Goal: Task Accomplishment & Management: Complete application form

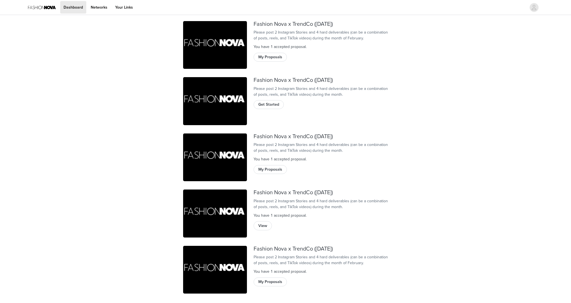
scroll to position [10, 0]
click at [267, 107] on span "Get Started" at bounding box center [268, 104] width 21 height 6
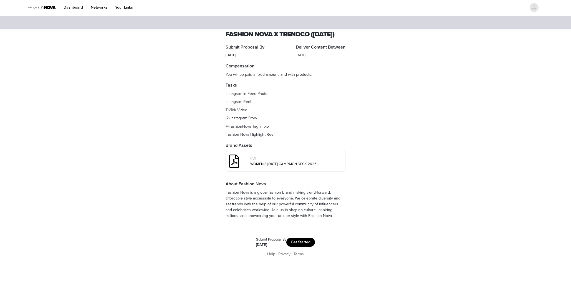
click at [306, 247] on button "Get Started" at bounding box center [300, 242] width 29 height 9
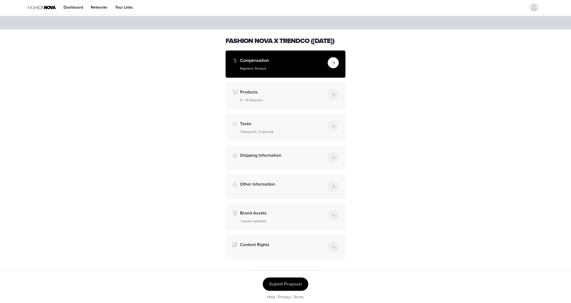
click at [293, 71] on div "Compensation Payment, Product" at bounding box center [282, 64] width 85 height 14
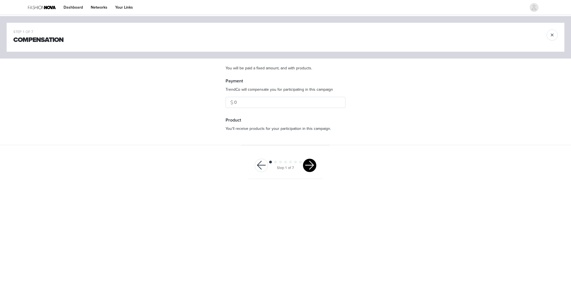
click at [308, 167] on button "button" at bounding box center [309, 165] width 13 height 13
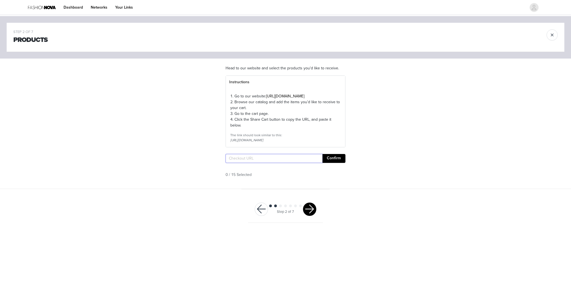
click at [308, 163] on input "text" at bounding box center [273, 158] width 97 height 9
paste input "[URL][DOMAIN_NAME]"
type input "[URL][DOMAIN_NAME]"
click at [331, 177] on section "Head to our website and select the products you'd like to receive. Instructions…" at bounding box center [285, 124] width 133 height 130
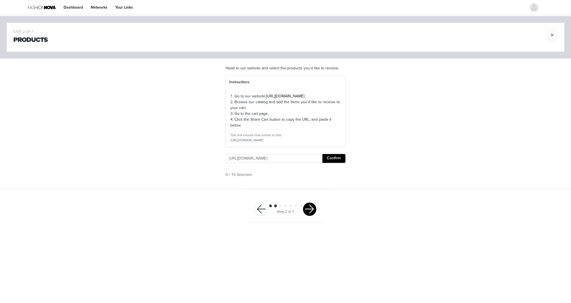
scroll to position [0, 0]
click at [332, 176] on section "Head to our website and select the products you'd like to receive. Instructions…" at bounding box center [285, 124] width 133 height 130
click at [334, 163] on button "Confirm" at bounding box center [333, 158] width 23 height 9
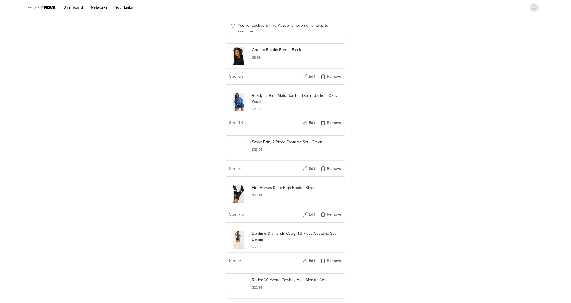
scroll to position [146, 0]
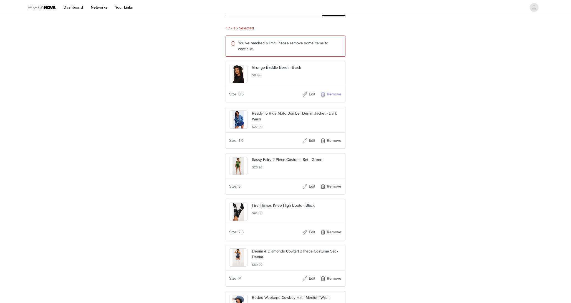
click at [333, 99] on button "Remove" at bounding box center [330, 94] width 22 height 9
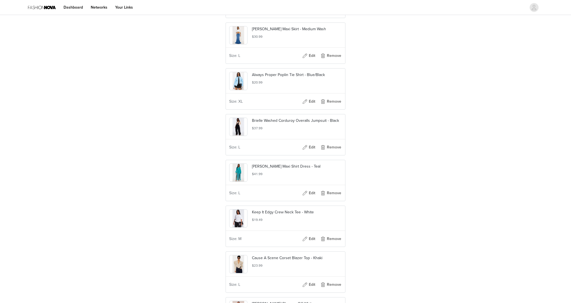
scroll to position [630, 0]
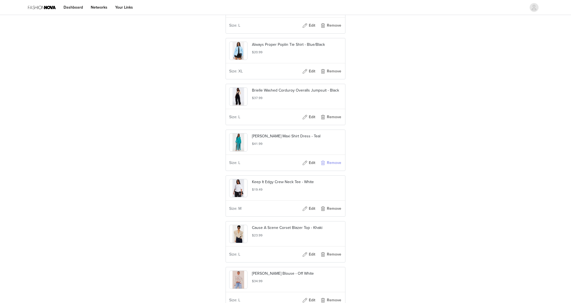
click at [334, 167] on button "Remove" at bounding box center [330, 162] width 22 height 9
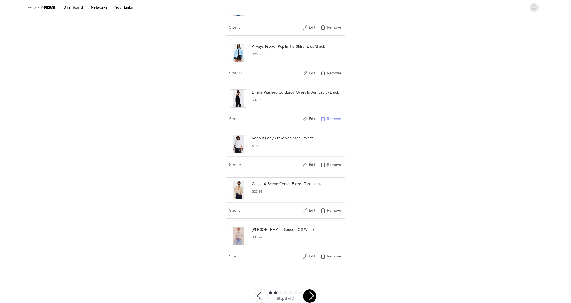
scroll to position [625, 0]
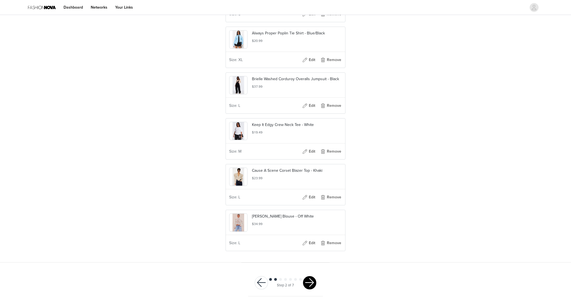
click at [315, 284] on button "button" at bounding box center [309, 282] width 13 height 13
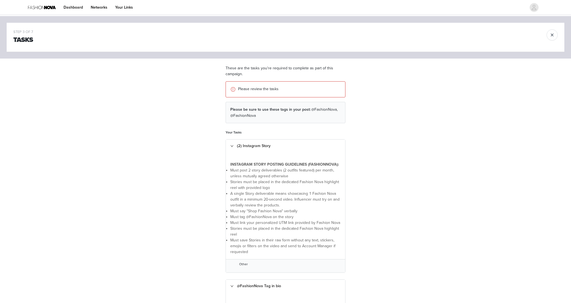
scroll to position [245, 0]
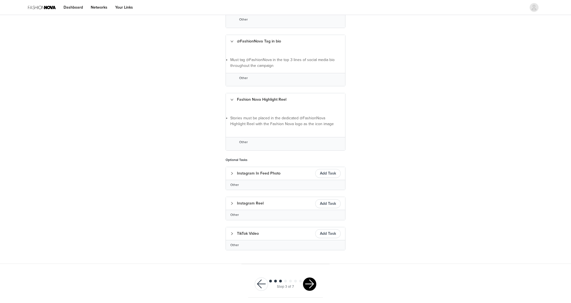
click at [309, 281] on button "button" at bounding box center [309, 283] width 13 height 13
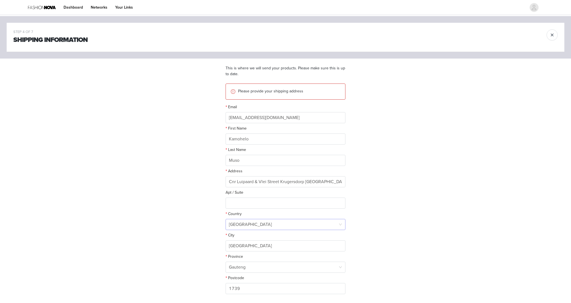
scroll to position [40, 0]
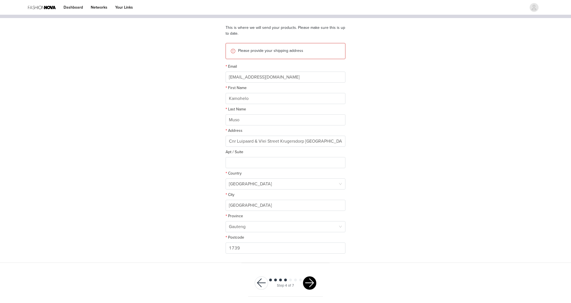
click at [314, 282] on button "button" at bounding box center [309, 282] width 13 height 13
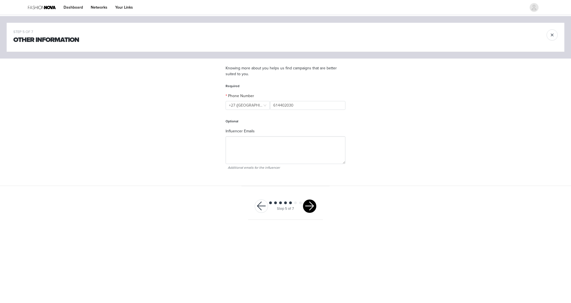
click at [309, 202] on button "button" at bounding box center [309, 205] width 13 height 13
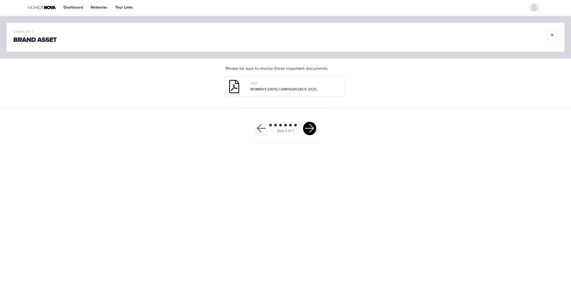
click at [312, 132] on button "button" at bounding box center [309, 128] width 13 height 13
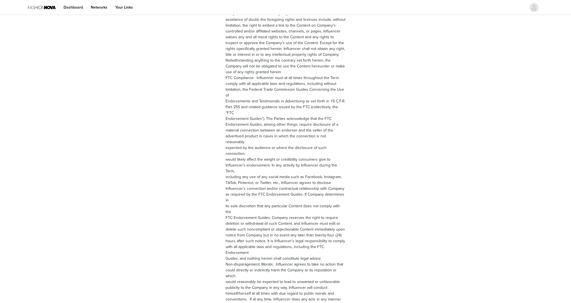
scroll to position [679, 0]
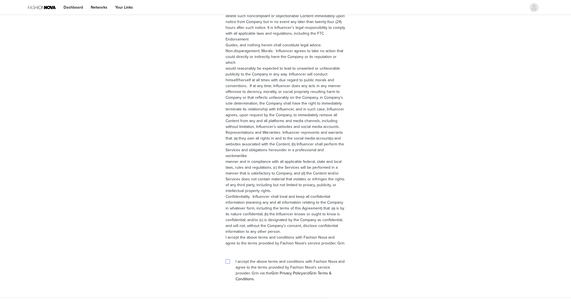
click at [230, 259] on span at bounding box center [227, 261] width 4 height 4
click at [229, 259] on input "checkbox" at bounding box center [227, 261] width 4 height 4
checkbox input "true"
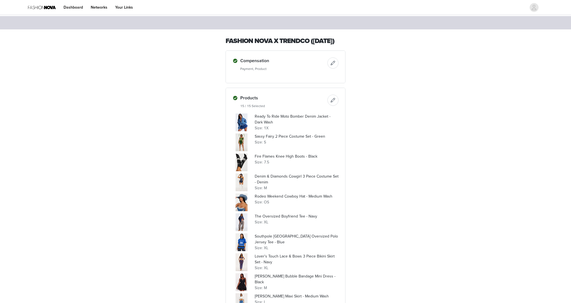
scroll to position [391, 0]
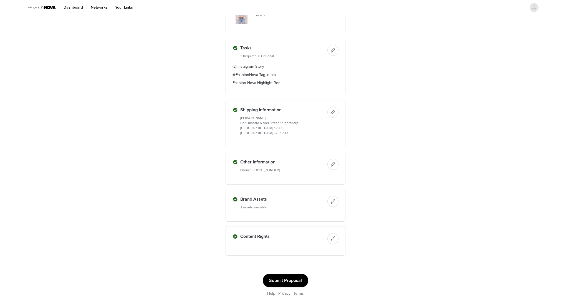
click at [290, 281] on button "Submit Proposal" at bounding box center [285, 280] width 45 height 13
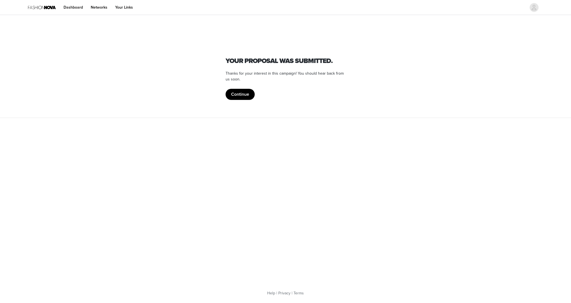
click at [248, 94] on button "Continue" at bounding box center [239, 94] width 29 height 11
